Goal: Check status

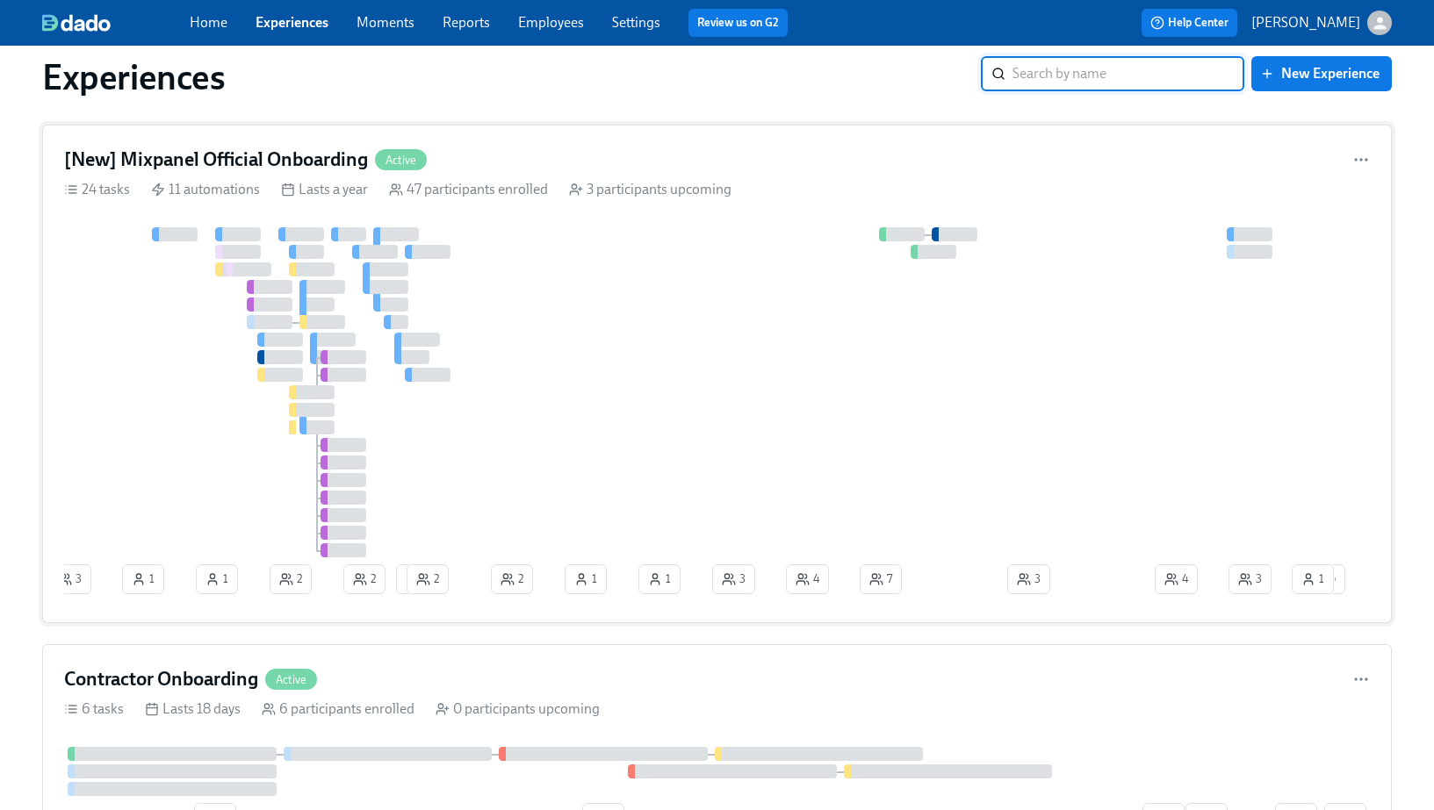
scroll to position [24, 0]
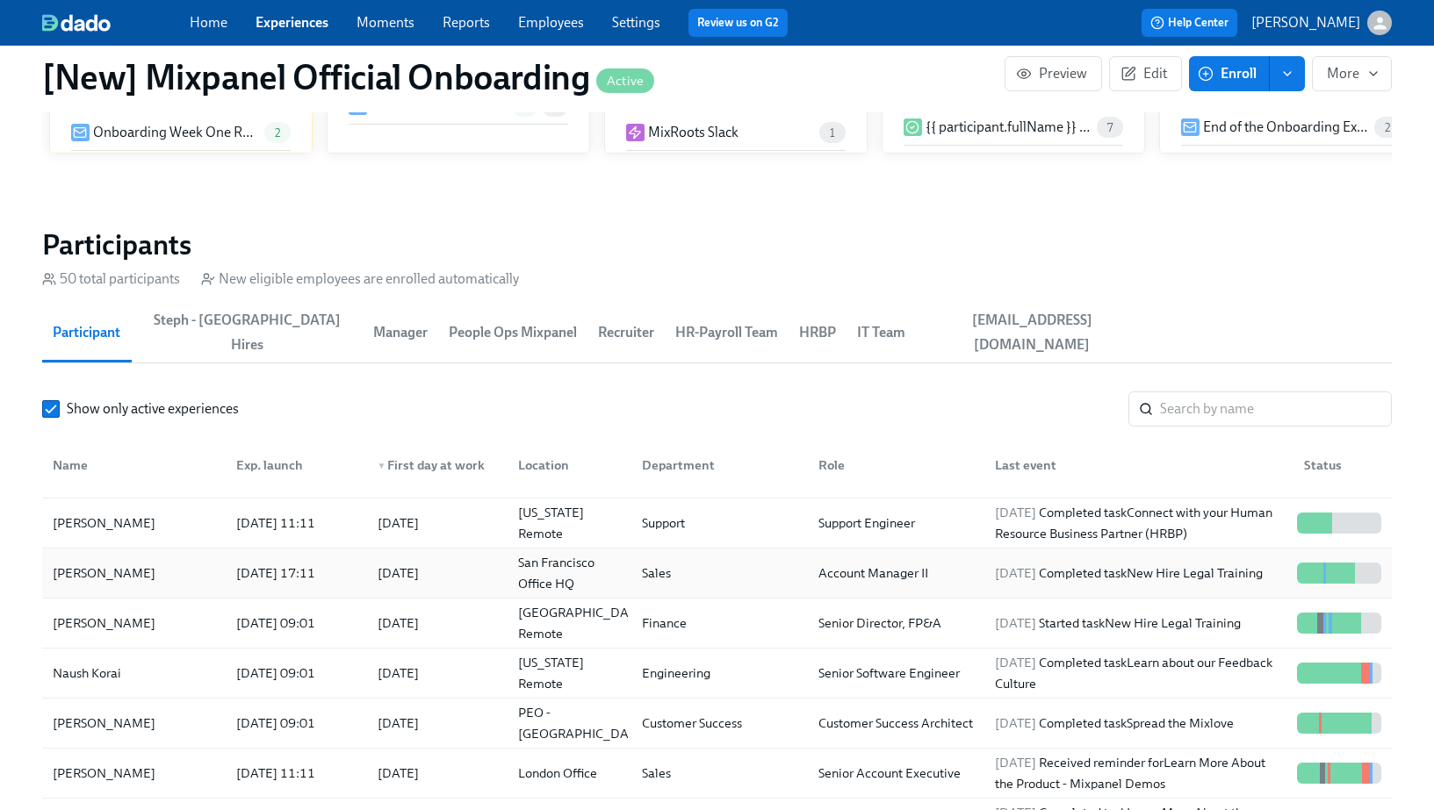
scroll to position [392, 0]
click at [159, 655] on div "Naush Korai" at bounding box center [134, 672] width 176 height 35
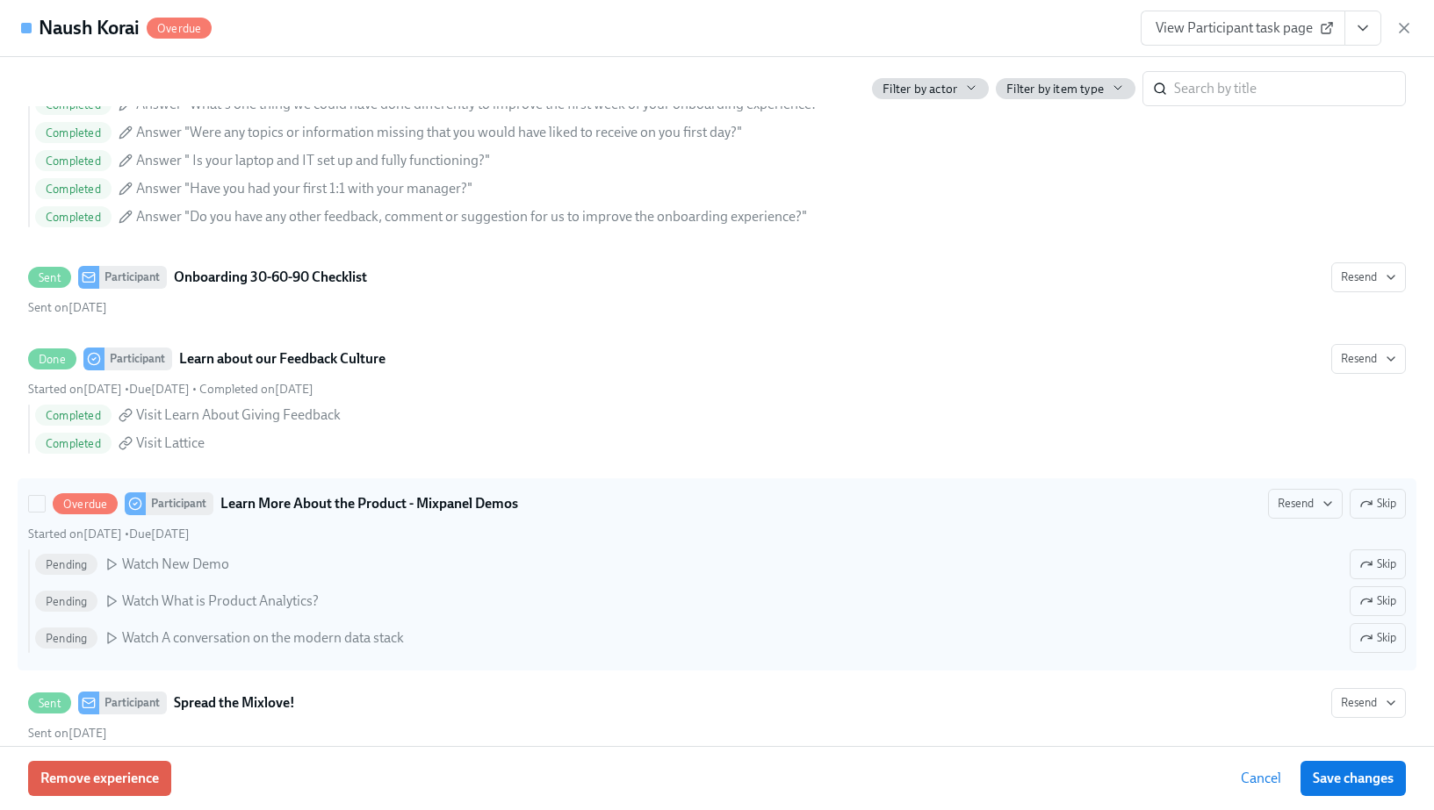
scroll to position [3804, 0]
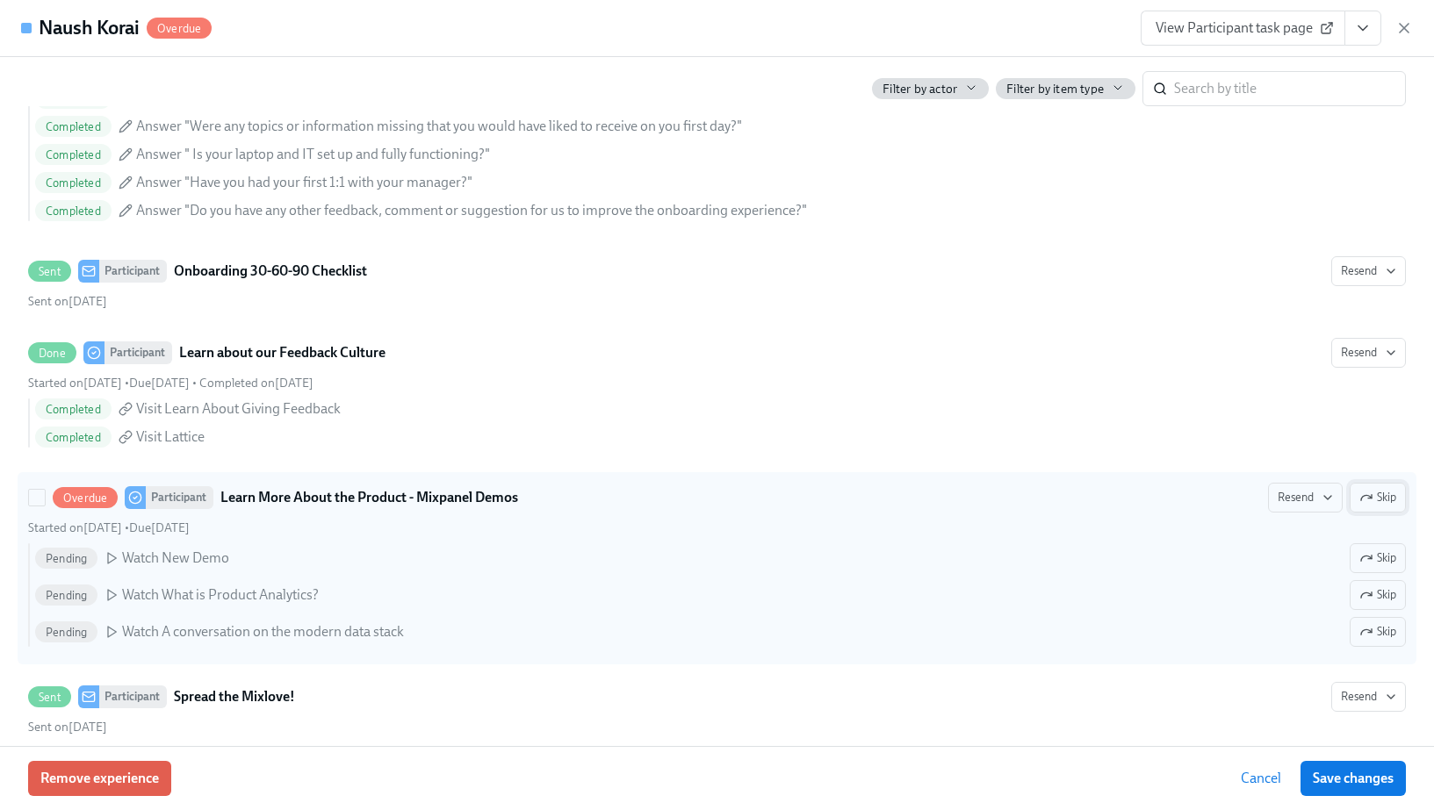
click at [1387, 503] on span "Skip" at bounding box center [1377, 498] width 37 height 18
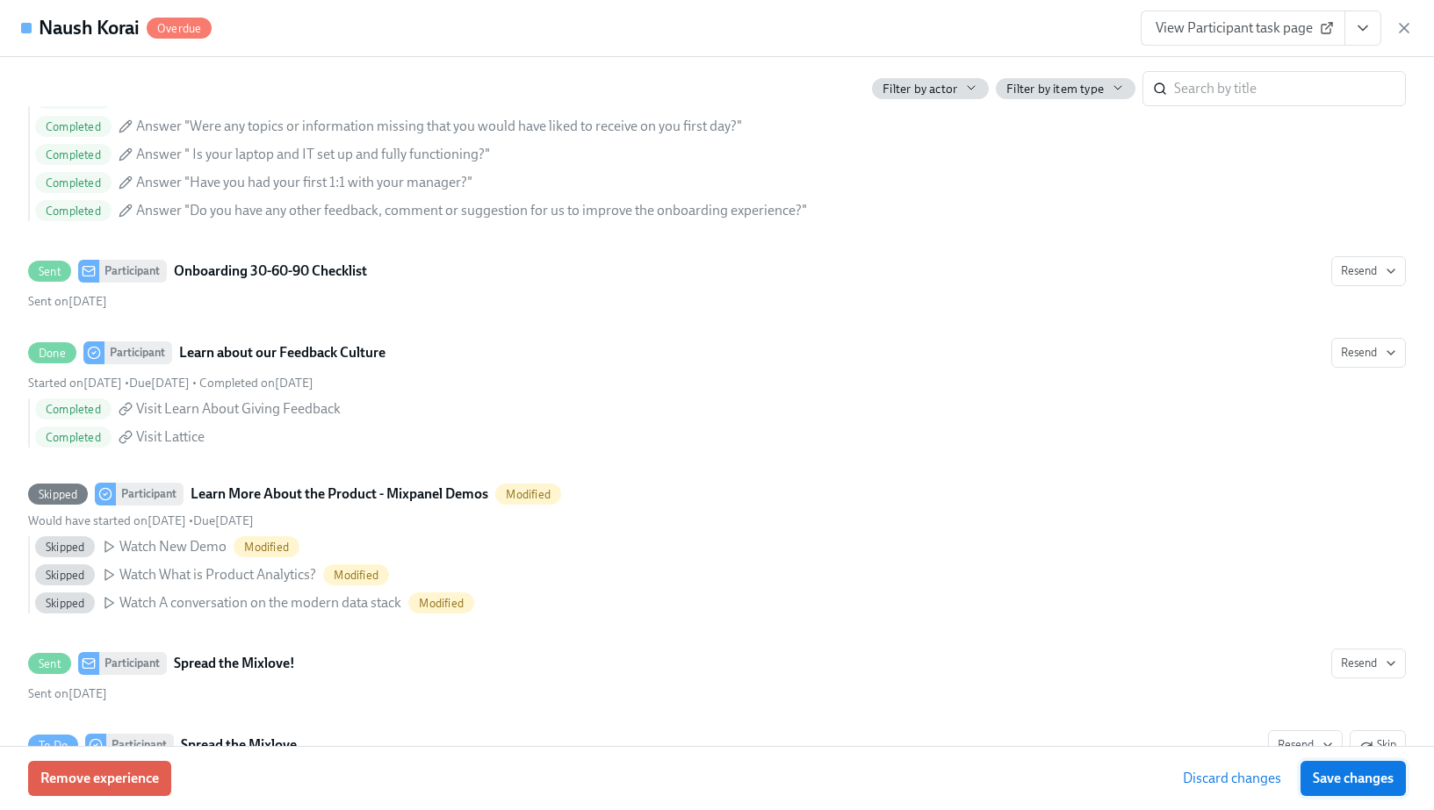
click at [1337, 788] on button "Save changes" at bounding box center [1352, 778] width 105 height 35
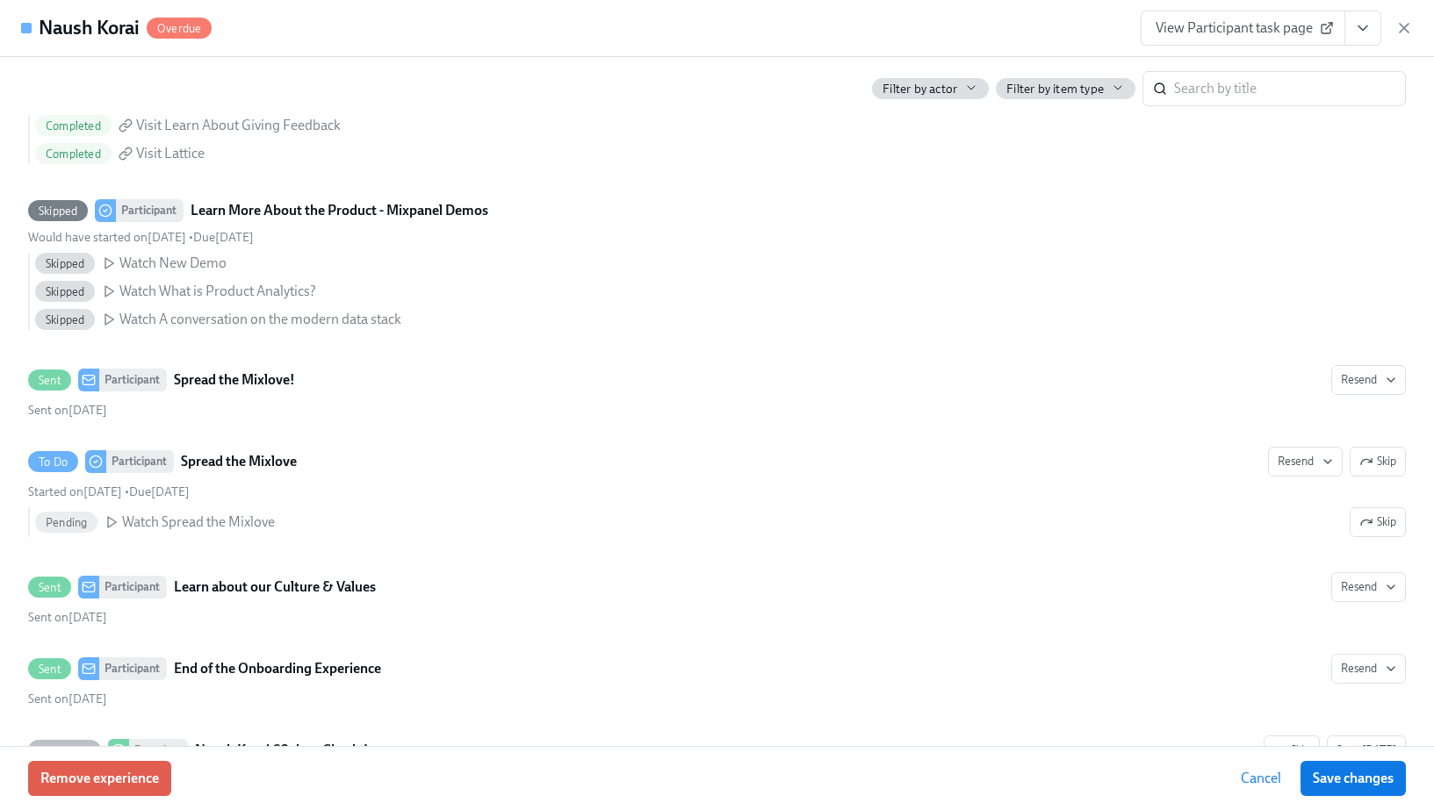
scroll to position [4086, 0]
